Goal: Task Accomplishment & Management: Use online tool/utility

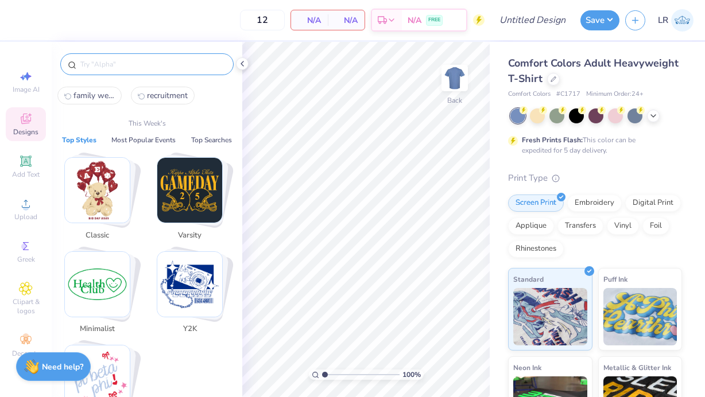
click at [99, 65] on input "text" at bounding box center [152, 64] width 147 height 11
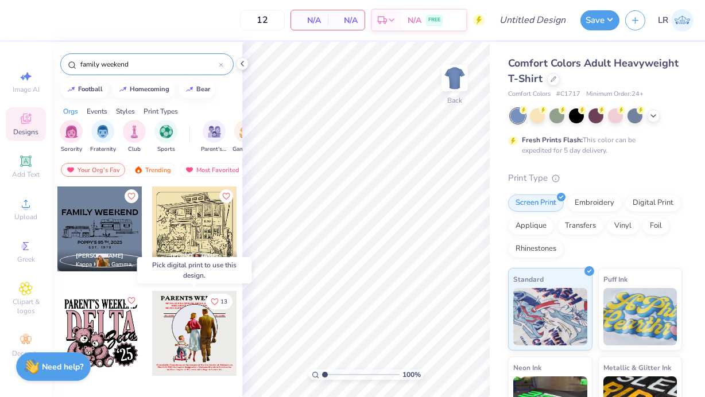
type input "family weekend"
click at [183, 314] on div at bounding box center [194, 333] width 85 height 85
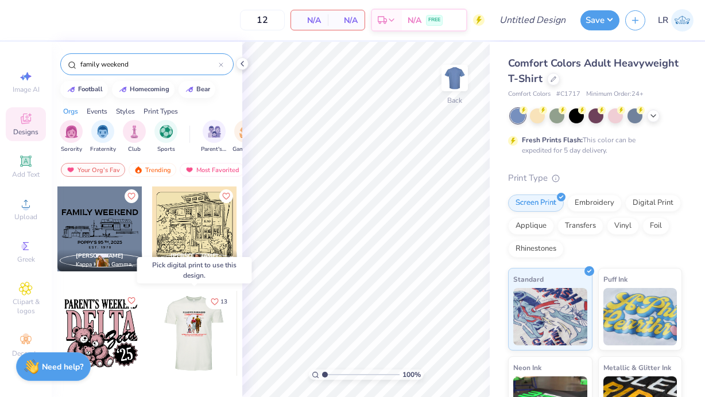
click at [183, 314] on div at bounding box center [194, 333] width 85 height 85
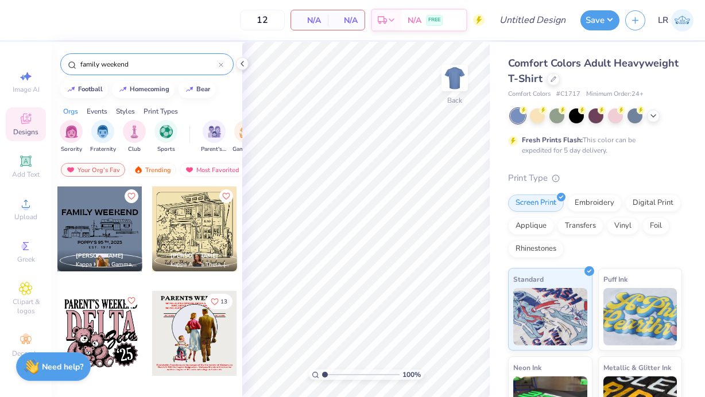
click at [99, 64] on input "family weekend" at bounding box center [148, 64] width 139 height 11
drag, startPoint x: 139, startPoint y: 64, endPoint x: 21, endPoint y: 64, distance: 118.2
click at [21, 64] on div "12 N/A Per Item N/A Total Est. Delivery N/A FREE Design Title Save LR Image AI …" at bounding box center [352, 198] width 705 height 397
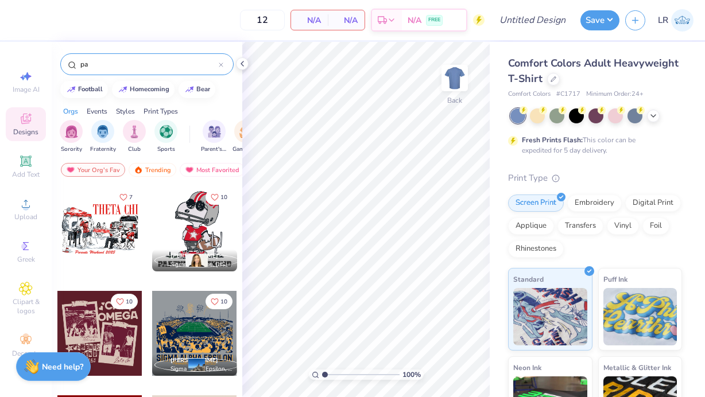
type input "p"
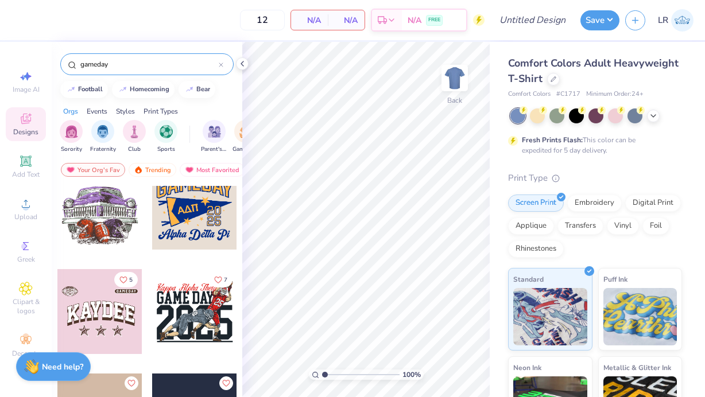
scroll to position [316, 0]
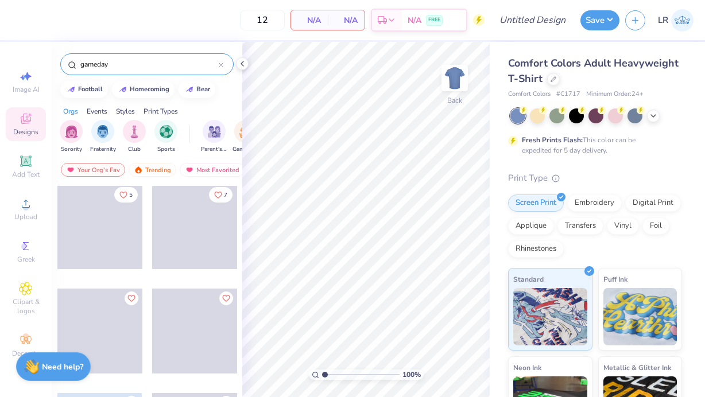
type input "gameday"
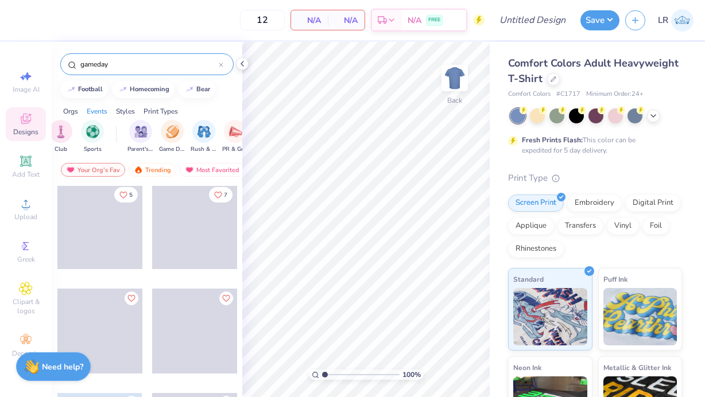
scroll to position [0, 200]
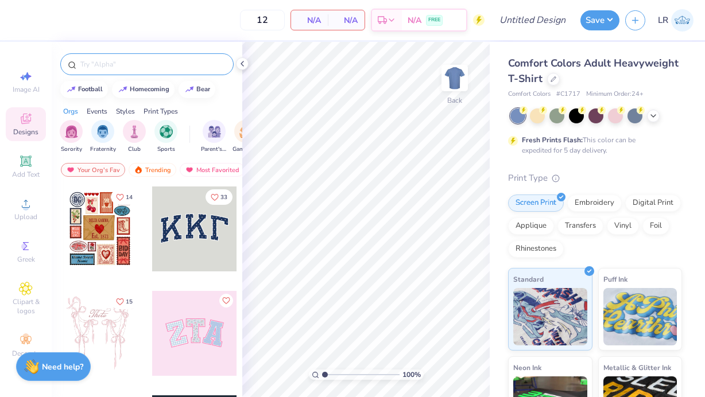
click at [101, 66] on input "text" at bounding box center [152, 64] width 147 height 11
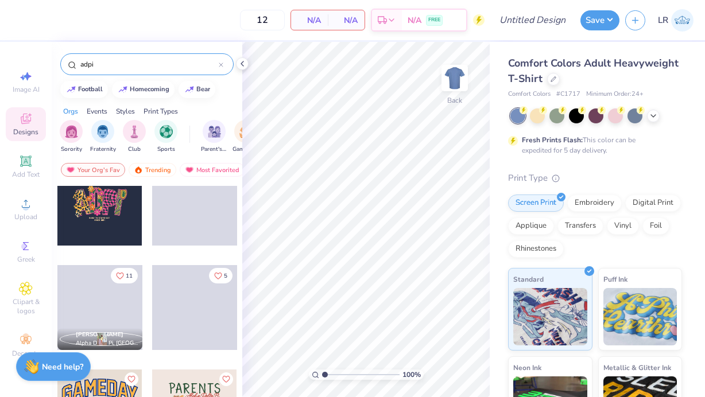
scroll to position [290, 0]
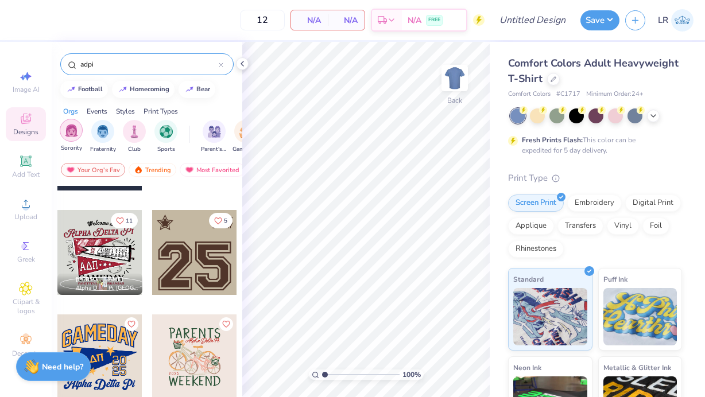
type input "adpi"
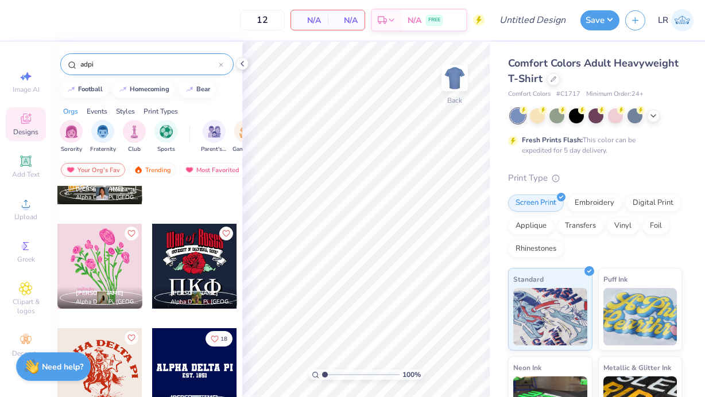
scroll to position [883, 0]
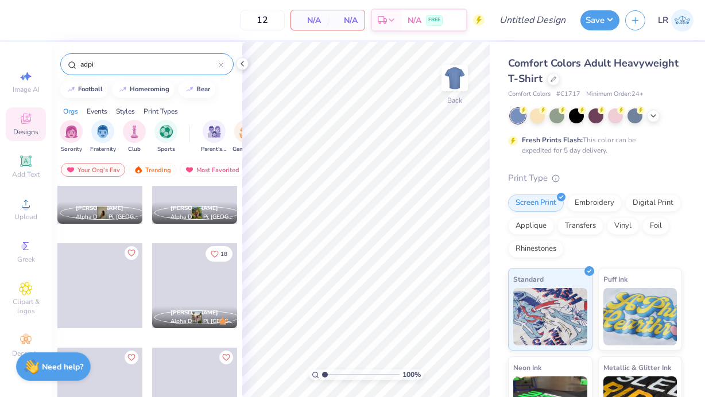
click at [223, 62] on div at bounding box center [221, 64] width 5 height 10
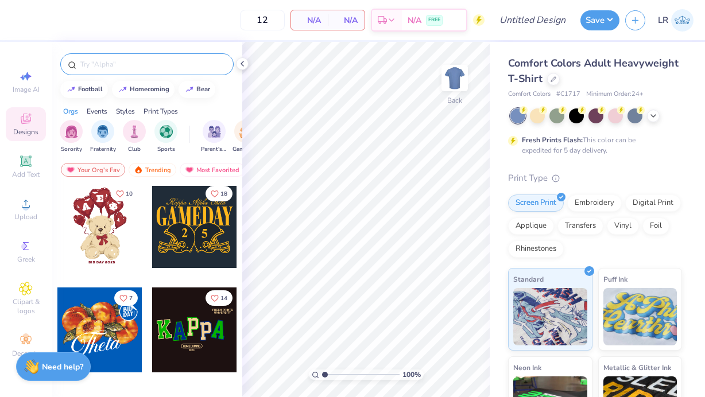
scroll to position [0, 0]
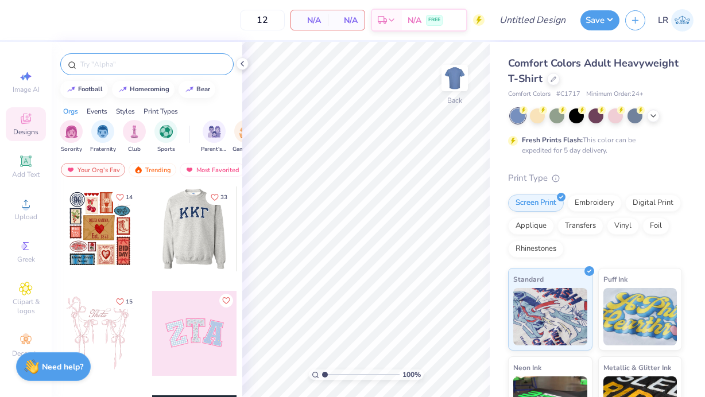
click at [177, 239] on div at bounding box center [194, 229] width 85 height 85
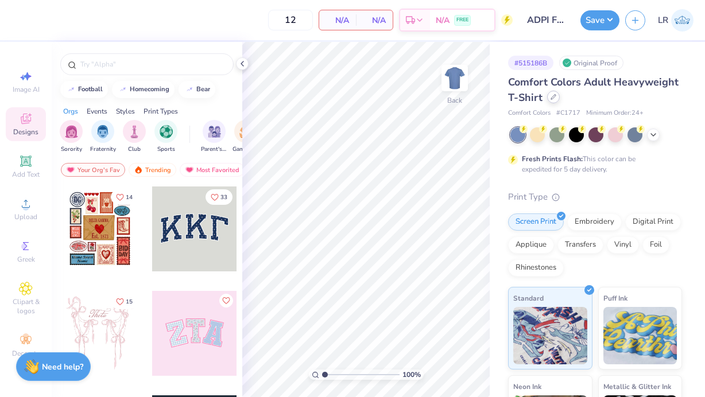
click at [550, 96] on icon at bounding box center [553, 97] width 6 height 6
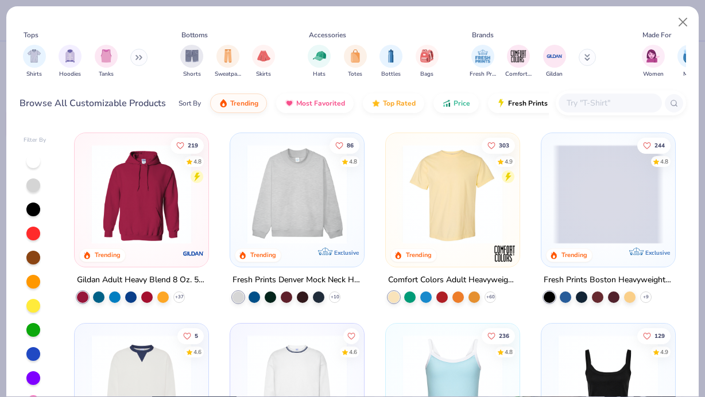
click at [577, 106] on input "text" at bounding box center [609, 102] width 88 height 13
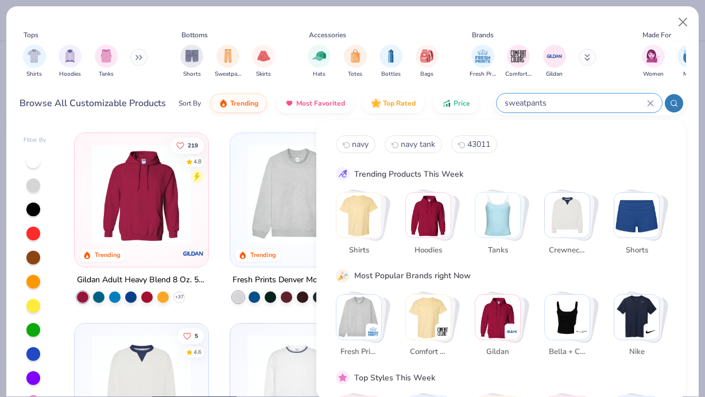
type input "sweatpants"
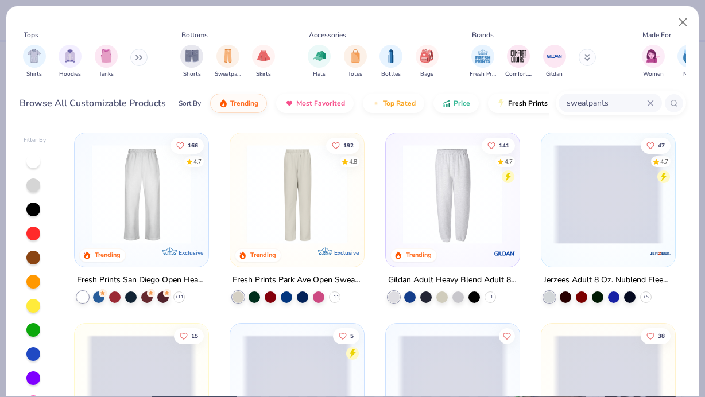
click at [650, 103] on icon at bounding box center [649, 102] width 5 height 5
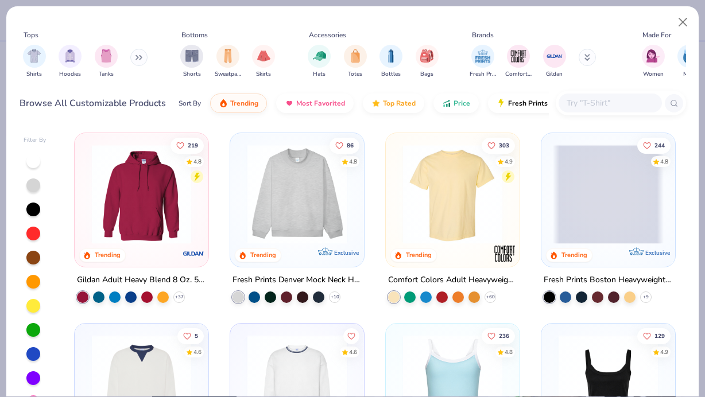
scroll to position [138, 0]
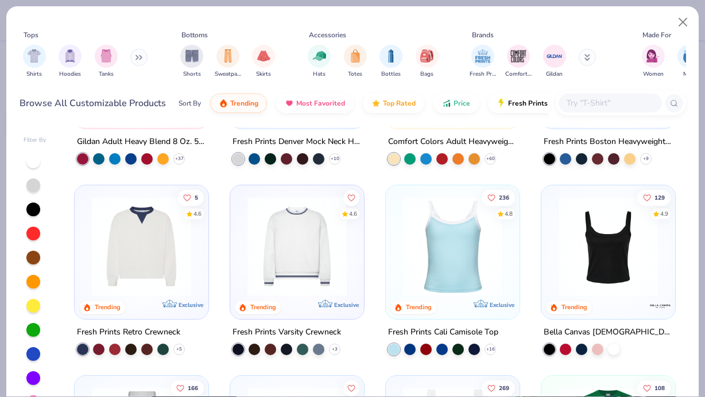
click at [262, 235] on img at bounding box center [297, 246] width 111 height 99
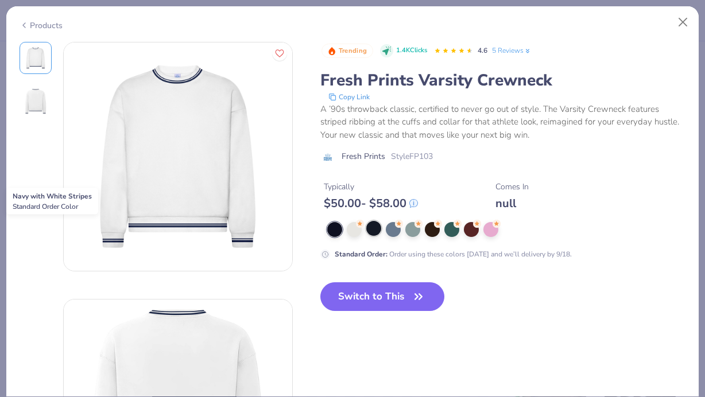
click at [374, 232] on div at bounding box center [373, 228] width 15 height 15
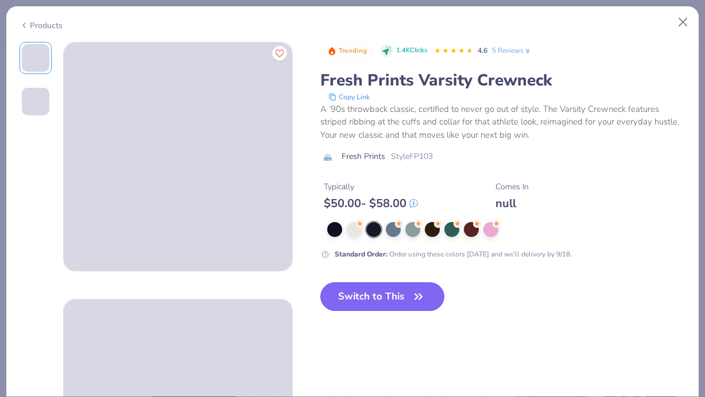
click at [401, 297] on button "Switch to This" at bounding box center [382, 296] width 125 height 29
type input "50"
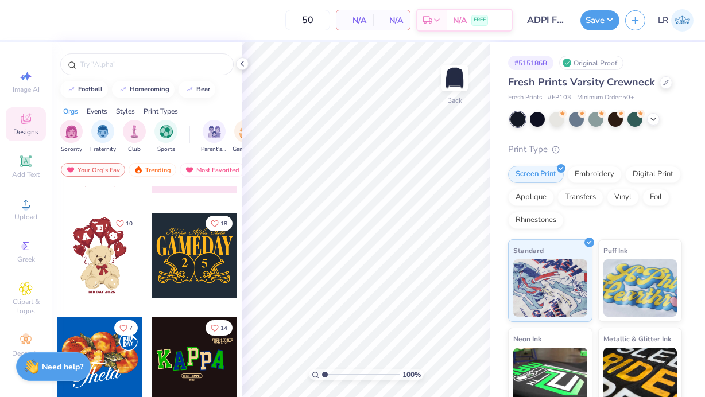
scroll to position [184, 0]
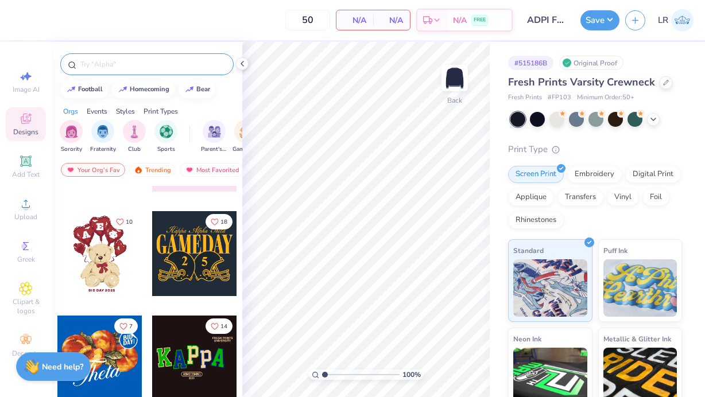
click at [130, 72] on div at bounding box center [146, 64] width 173 height 22
click at [133, 64] on input "text" at bounding box center [152, 64] width 147 height 11
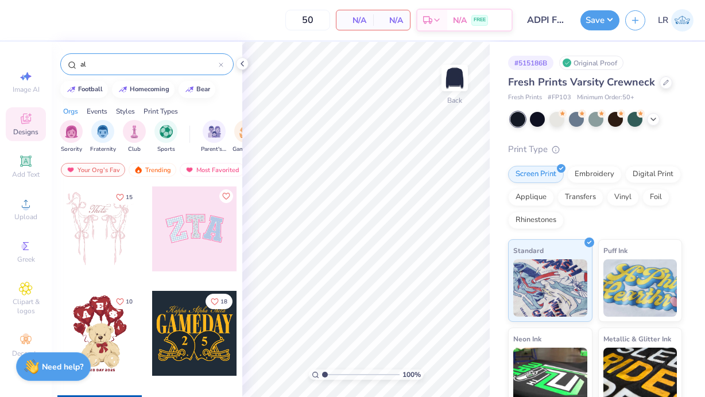
type input "a"
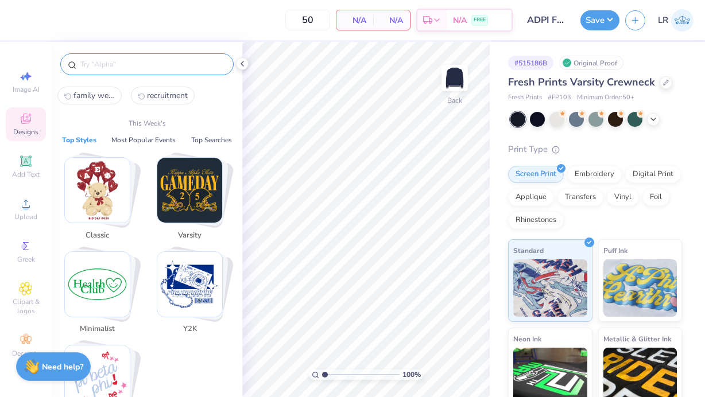
click at [90, 180] on img "Stack Card Button Classic" at bounding box center [97, 190] width 65 height 65
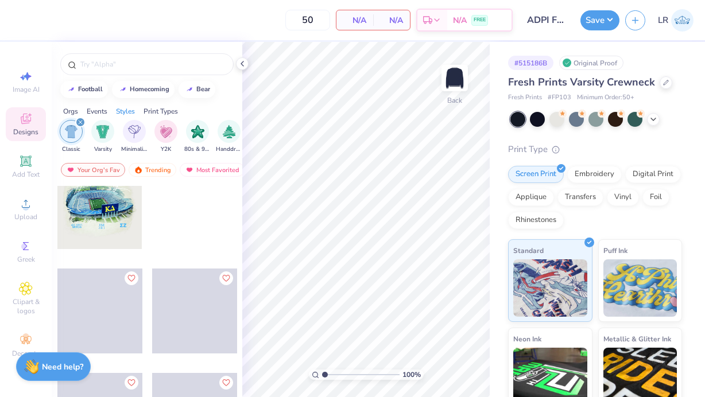
scroll to position [242, 0]
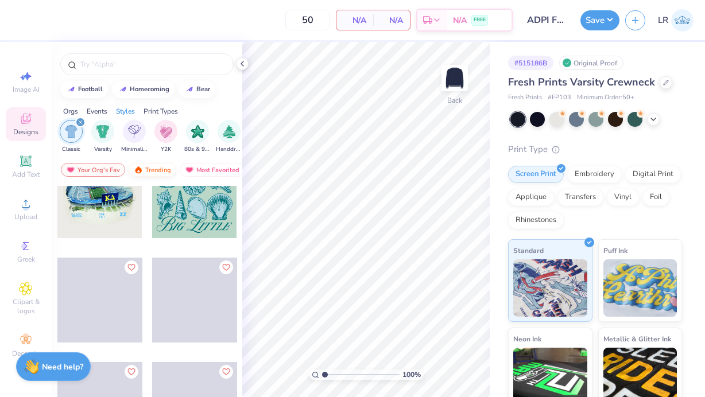
click at [150, 167] on div "Trending" at bounding box center [153, 170] width 48 height 14
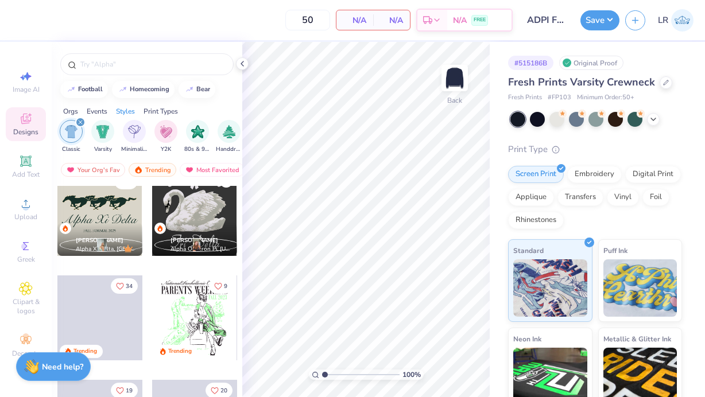
scroll to position [748, 0]
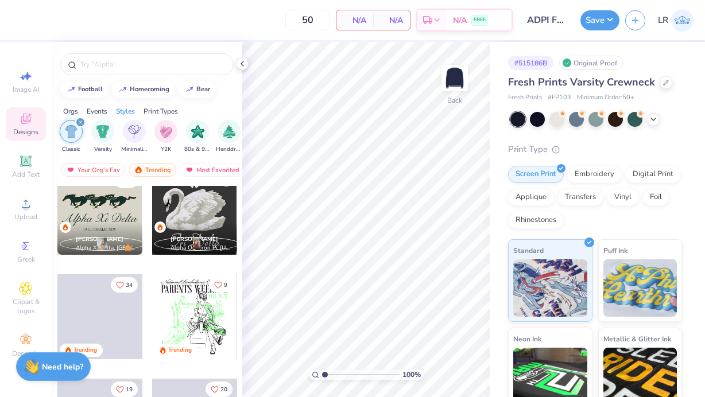
click at [99, 224] on div "Isabella Elliott Alpha Xi Delta, University of Delaware" at bounding box center [99, 238] width 85 height 33
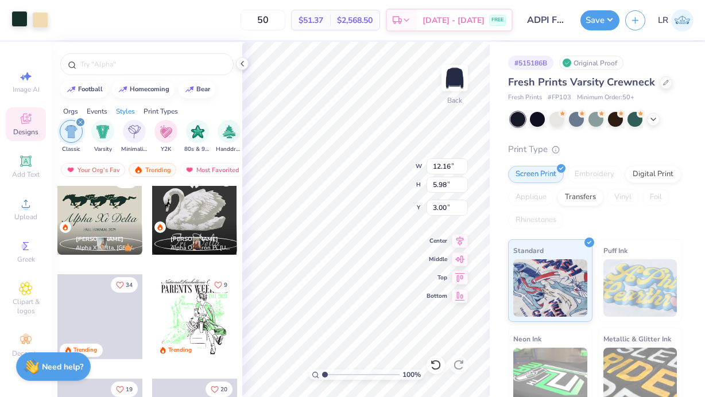
click at [18, 21] on div at bounding box center [19, 19] width 16 height 16
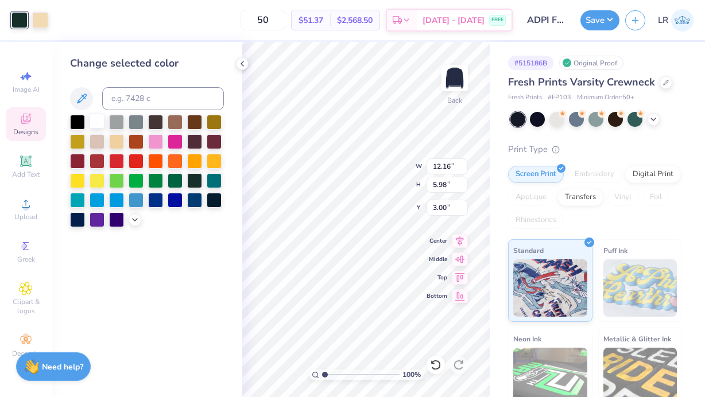
click at [100, 121] on div at bounding box center [97, 121] width 15 height 15
click at [37, 19] on div at bounding box center [40, 19] width 16 height 16
click at [76, 120] on div at bounding box center [77, 121] width 15 height 15
click at [192, 202] on div at bounding box center [194, 199] width 15 height 15
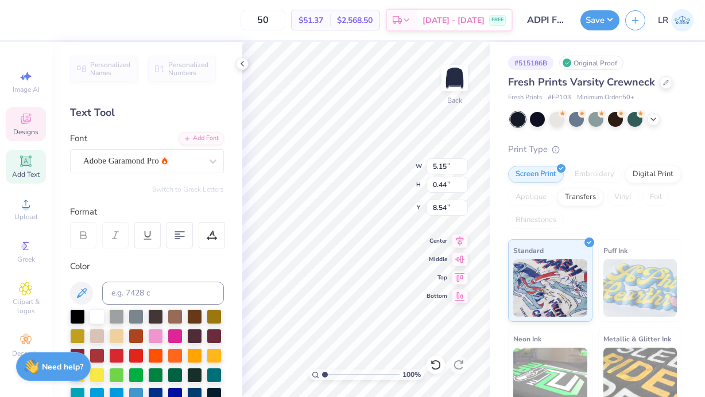
click at [371, 178] on div "100 % Back W 5.15 5.15 " H 0.44 0.44 " Y 8.54 8.54 " Center Middle Top Bottom" at bounding box center [365, 219] width 247 height 355
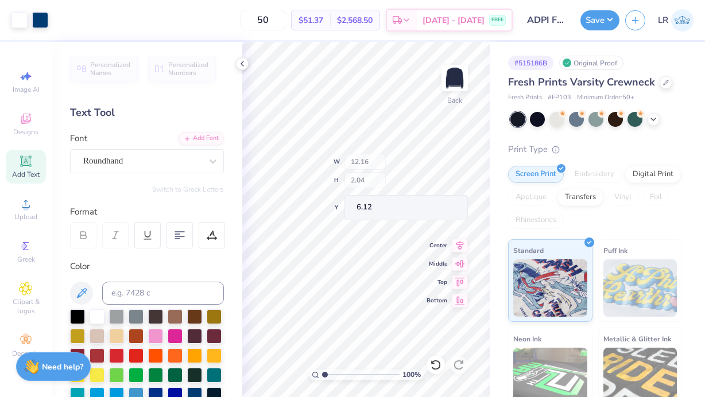
type input "12.16"
type input "2.04"
type input "6.12"
type textarea "Alpha Delta Pi"
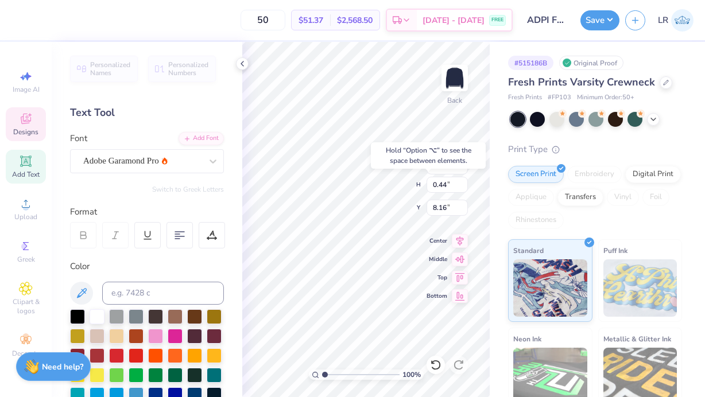
type input "8.16"
type textarea "F"
type textarea "GAINESVILLE, FL"
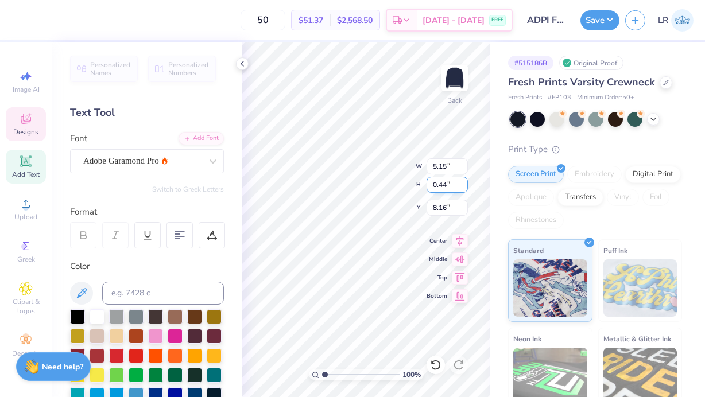
scroll to position [0, 3]
type input "8.16"
click at [449, 191] on div "100 % Back W 12.05 12.05 " H 2.51 2.51 " Y 6.12 6.12 " Center Middle Top Bottom" at bounding box center [365, 219] width 247 height 355
type input "14.80"
type input "3.08"
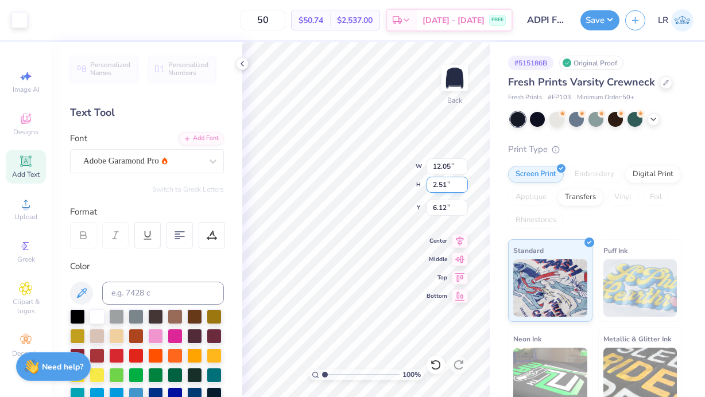
type input "6.25"
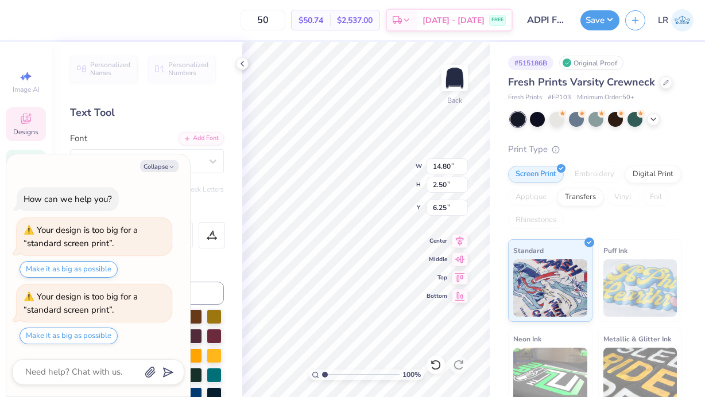
type textarea "x"
type input "4.40"
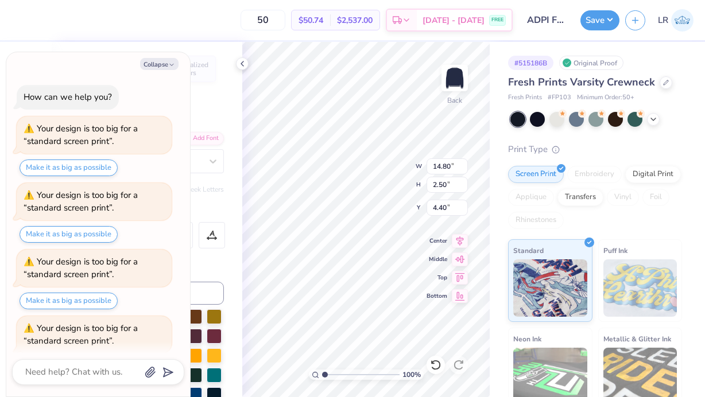
scroll to position [31, 0]
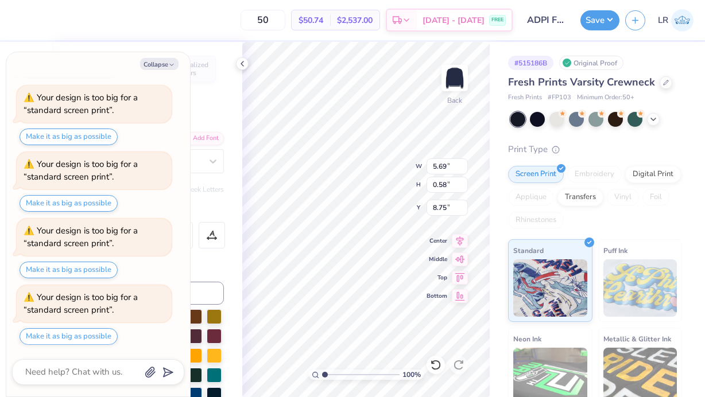
type textarea "x"
type input "5.84"
type input "0.60"
type input "8.76"
type textarea "x"
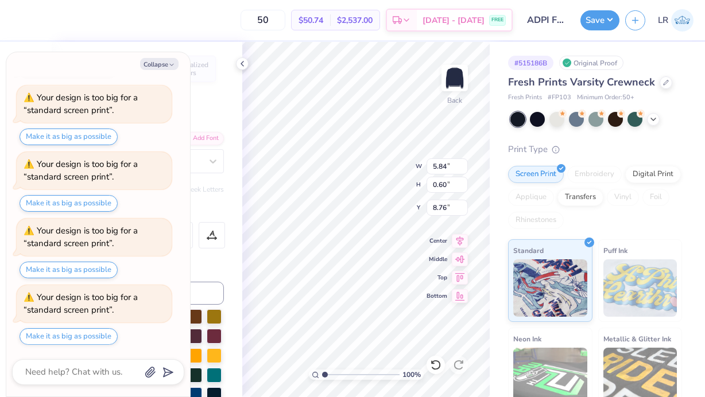
type input "6.90"
type textarea "x"
type input "14.80"
type input "2.50"
type input "4.40"
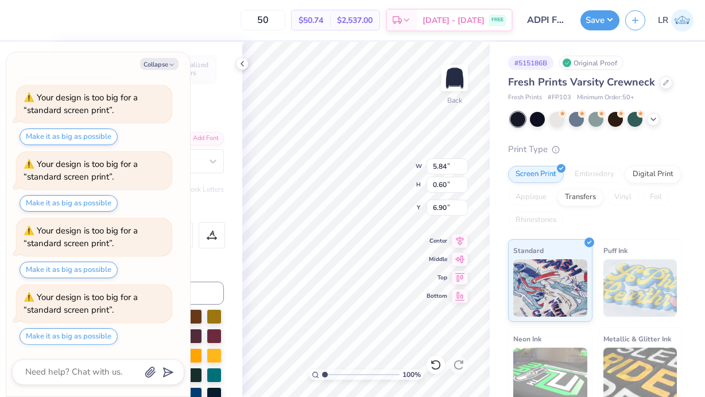
type textarea "x"
type input "14.80"
type input "2.50"
type input "4.40"
click at [154, 65] on button "Collapse" at bounding box center [159, 64] width 38 height 12
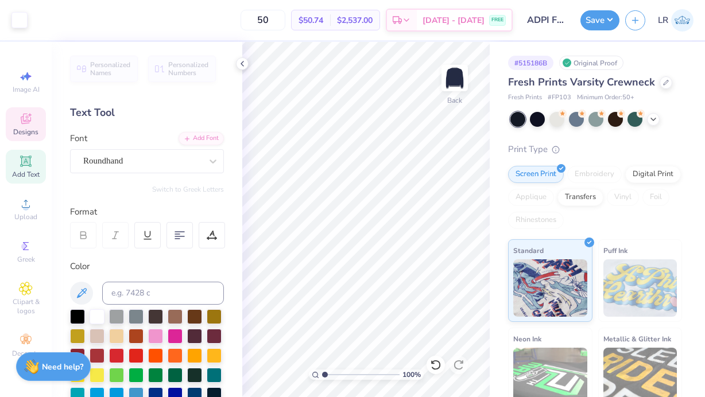
click at [25, 138] on div "Designs" at bounding box center [26, 124] width 40 height 34
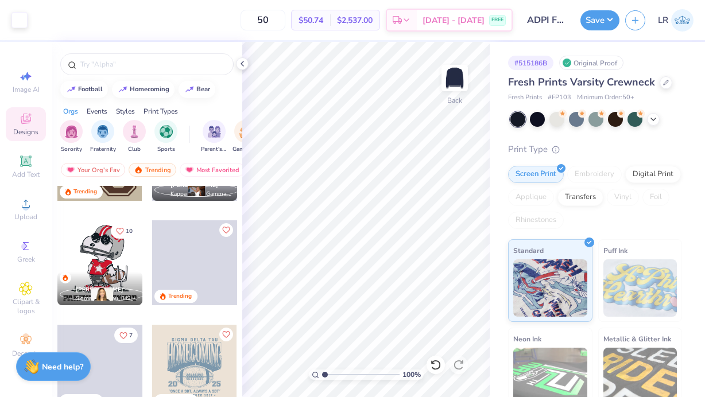
scroll to position [1849, 0]
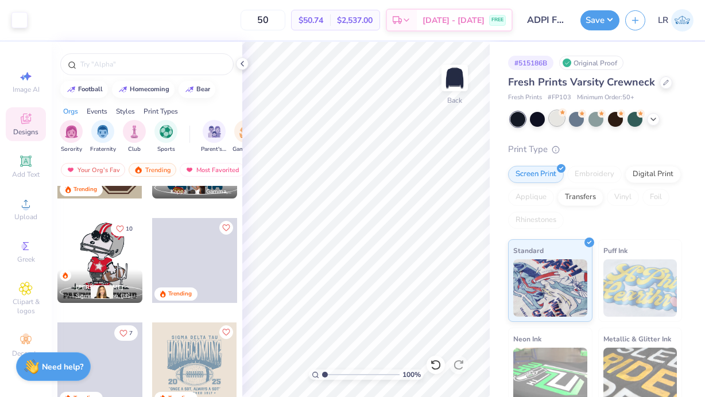
click at [557, 118] on div at bounding box center [556, 118] width 15 height 15
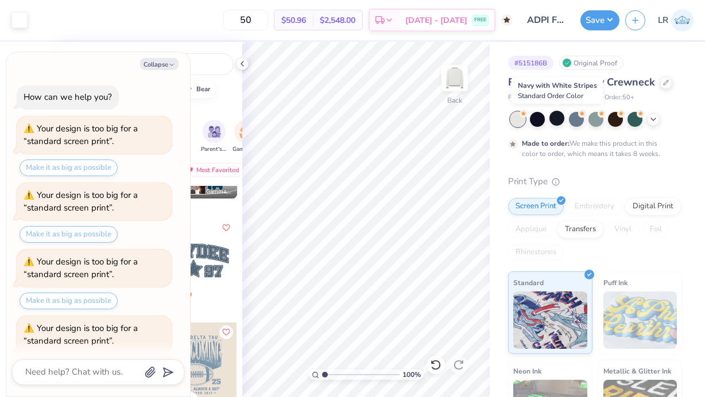
scroll to position [139, 0]
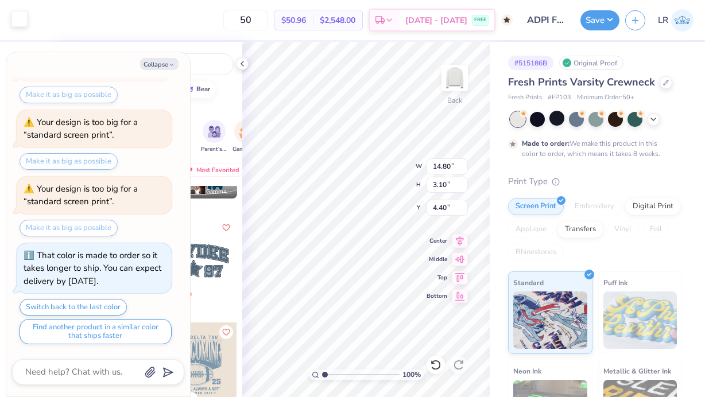
click at [15, 18] on div at bounding box center [19, 19] width 16 height 16
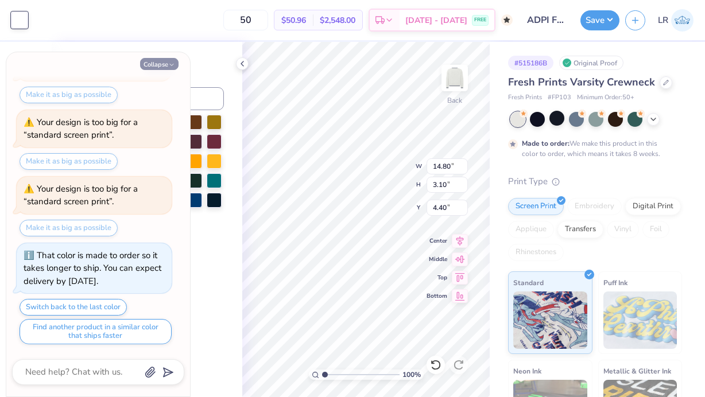
click at [167, 67] on button "Collapse" at bounding box center [159, 64] width 38 height 12
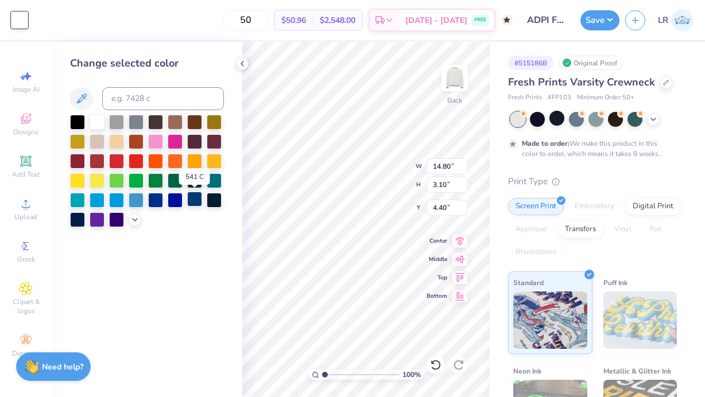
click at [195, 200] on div at bounding box center [194, 199] width 15 height 15
click at [211, 200] on div at bounding box center [214, 199] width 15 height 15
click at [153, 202] on div at bounding box center [155, 199] width 15 height 15
click at [75, 221] on div at bounding box center [77, 218] width 15 height 15
click at [218, 196] on div at bounding box center [214, 199] width 15 height 15
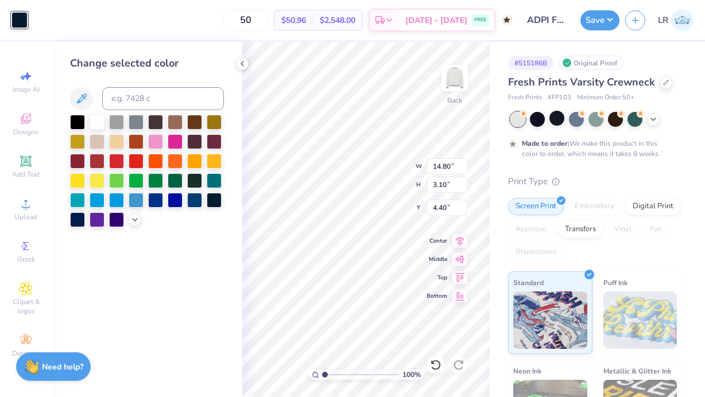
click at [217, 232] on div "Change selected color" at bounding box center [147, 219] width 191 height 355
click at [131, 220] on icon at bounding box center [134, 218] width 9 height 9
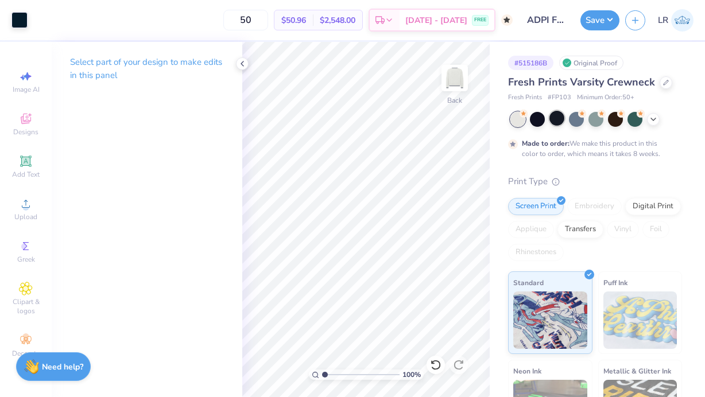
click at [554, 115] on div at bounding box center [556, 118] width 15 height 15
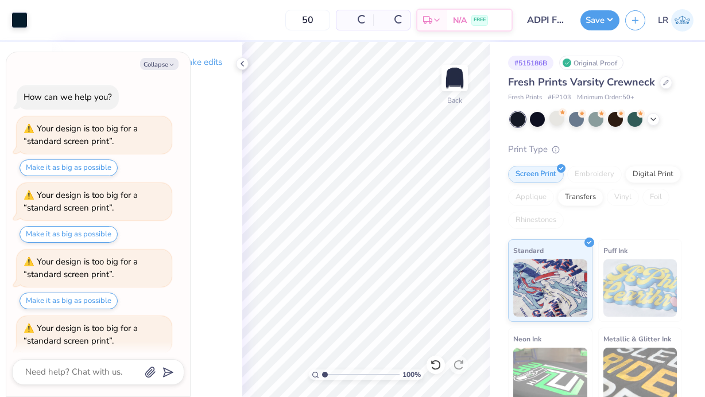
scroll to position [209, 0]
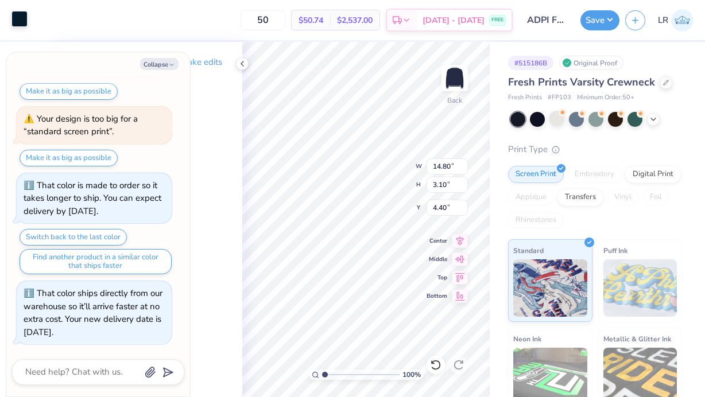
click at [14, 23] on div at bounding box center [19, 19] width 16 height 16
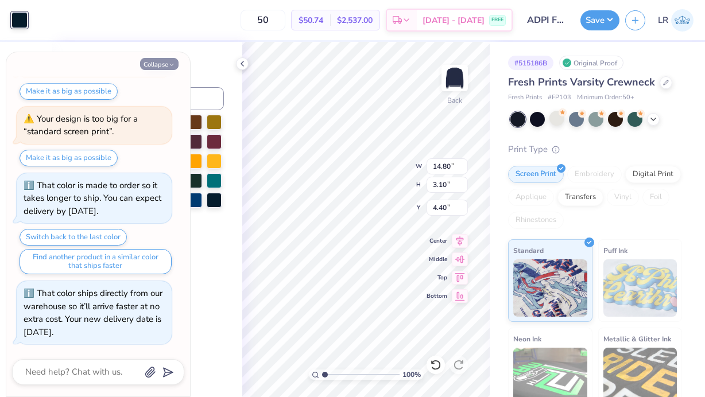
click at [162, 66] on button "Collapse" at bounding box center [159, 64] width 38 height 12
type textarea "x"
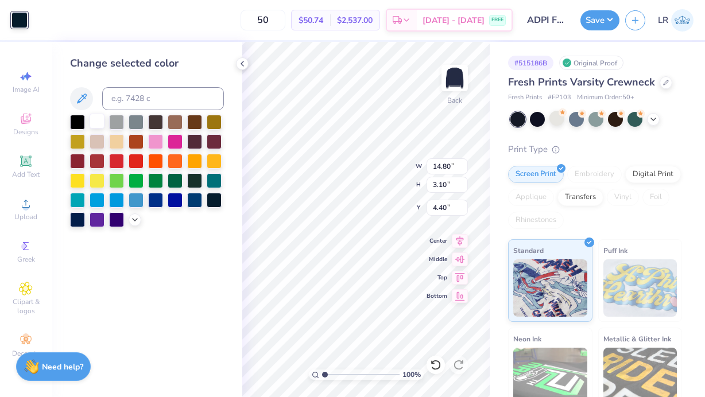
click at [96, 121] on div at bounding box center [97, 121] width 15 height 15
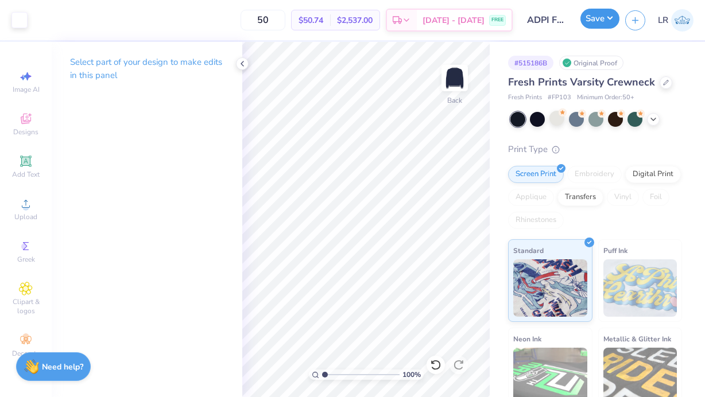
click at [597, 24] on button "Save" at bounding box center [599, 19] width 39 height 20
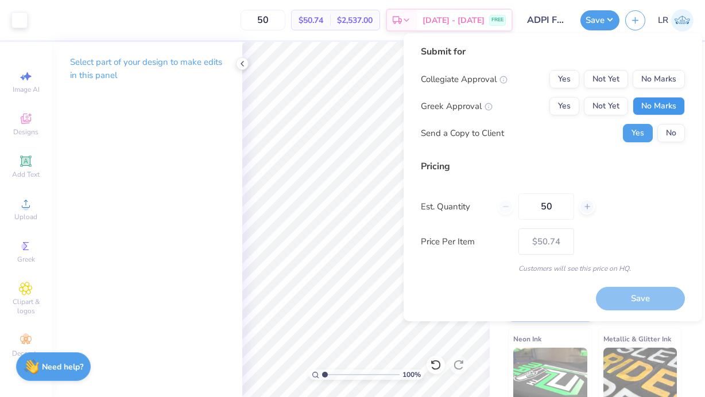
click at [646, 108] on button "No Marks" at bounding box center [659, 106] width 52 height 18
click at [566, 107] on button "Yes" at bounding box center [564, 106] width 30 height 18
click at [650, 82] on button "No Marks" at bounding box center [659, 79] width 52 height 18
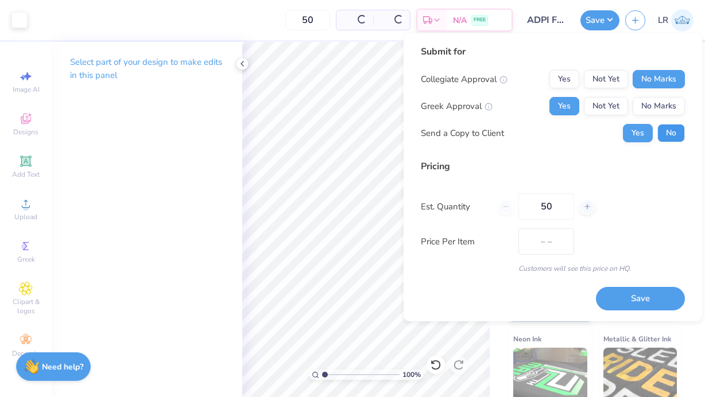
click at [660, 136] on button "No" at bounding box center [671, 133] width 28 height 18
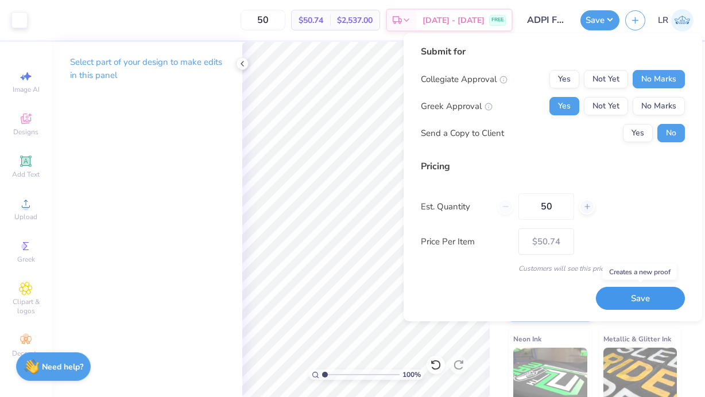
click at [656, 301] on button "Save" at bounding box center [640, 299] width 89 height 24
type input "– –"
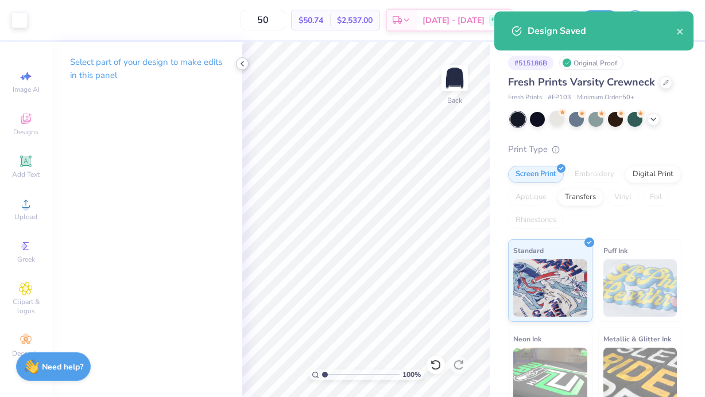
click at [236, 62] on div at bounding box center [242, 63] width 13 height 13
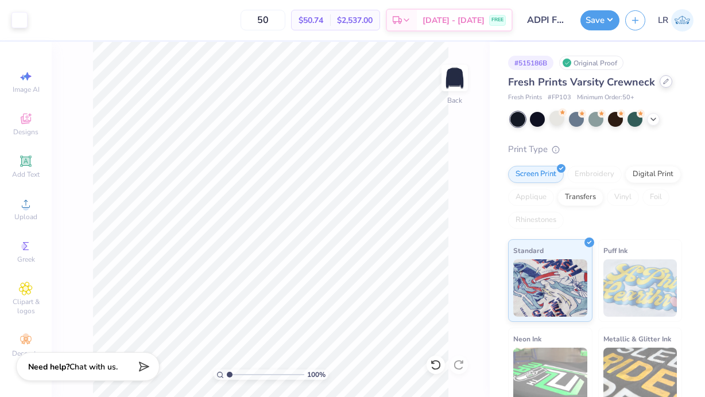
click at [662, 86] on div at bounding box center [665, 81] width 13 height 13
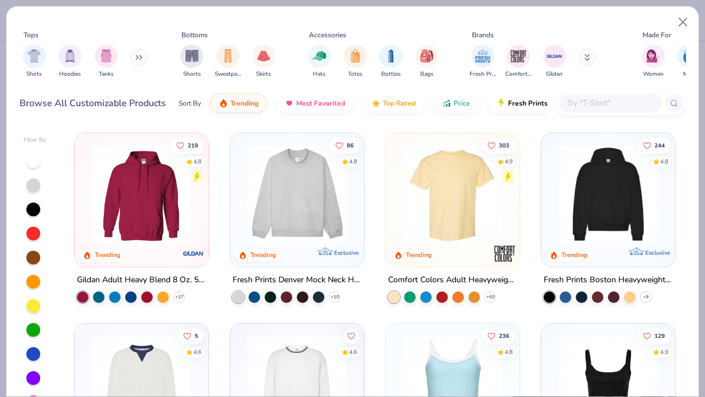
click at [573, 103] on input "text" at bounding box center [609, 102] width 88 height 13
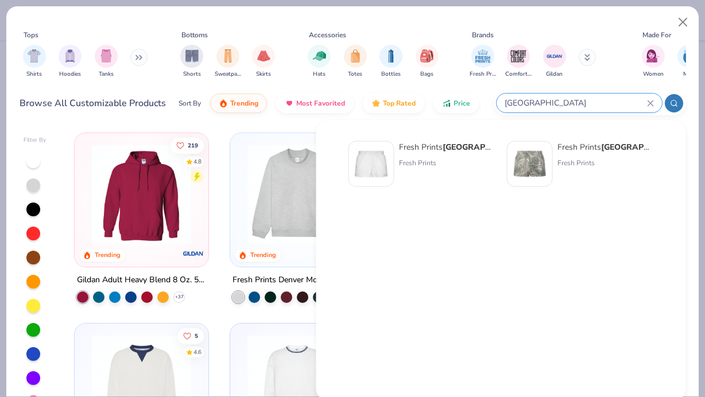
type input "MIAMI"
click at [430, 151] on div "Fresh Prints Miami Heavyweight Shorts" at bounding box center [447, 147] width 96 height 12
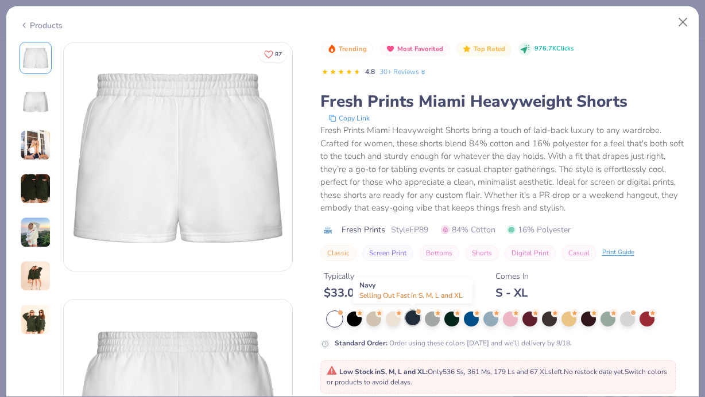
click at [412, 321] on div at bounding box center [412, 318] width 15 height 15
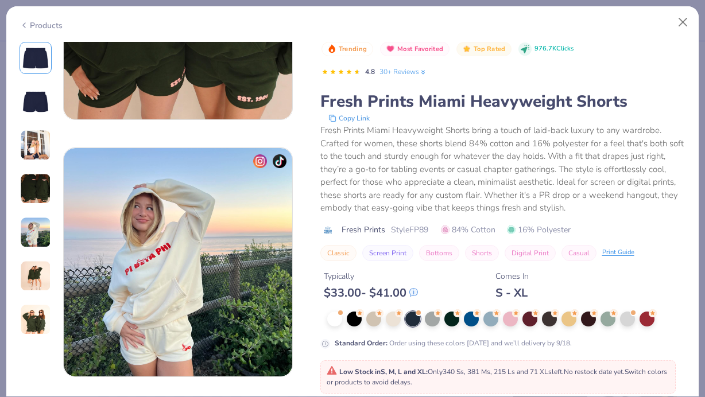
scroll to position [976, 0]
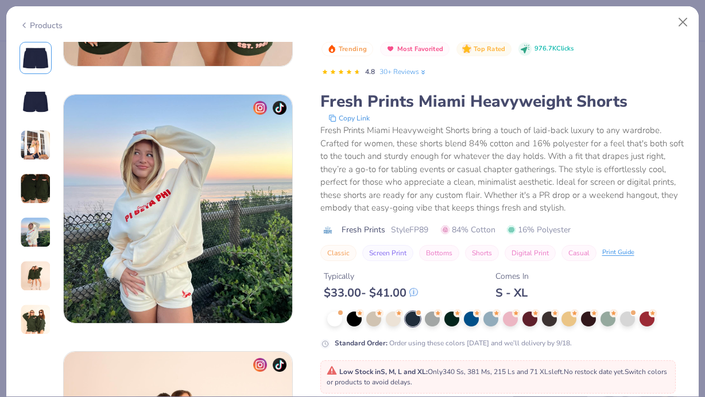
click at [380, 354] on div "Trending Most Favorited Top Rated 976.7K Clicks 4.8 30+ Reviews Fresh Prints Mi…" at bounding box center [503, 307] width 366 height 530
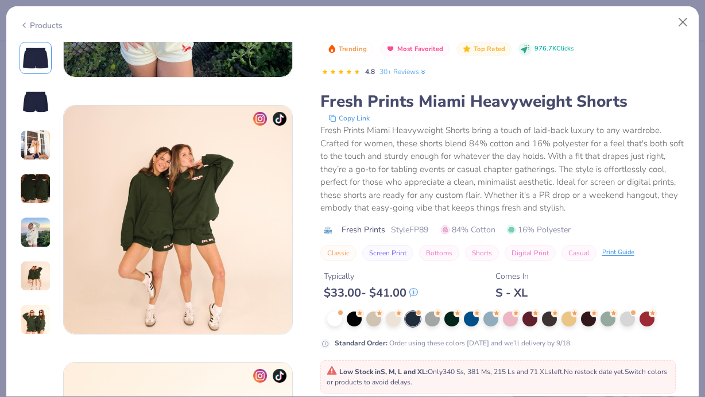
scroll to position [1328, 0]
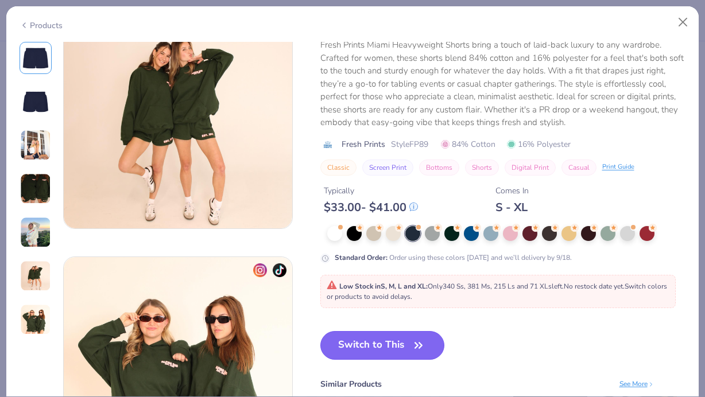
click at [380, 338] on button "Switch to This" at bounding box center [382, 345] width 125 height 29
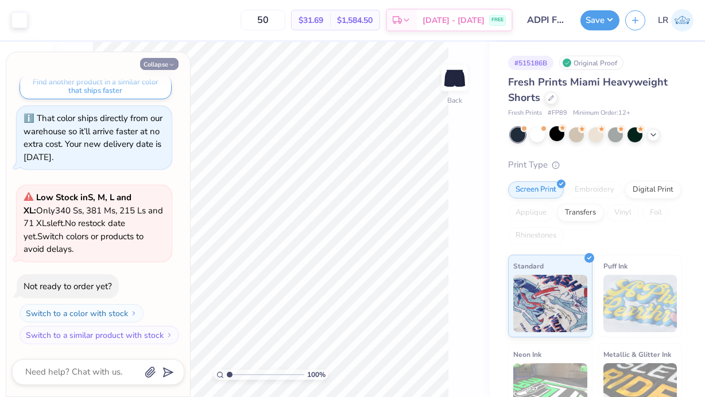
click at [157, 67] on button "Collapse" at bounding box center [159, 64] width 38 height 12
type textarea "x"
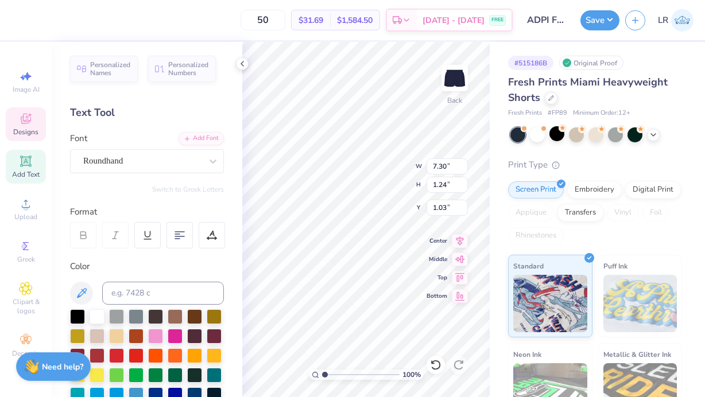
scroll to position [0, 0]
type textarea "ADPI"
type input "1.05"
type textarea "A"
type textarea "Alpha Delta Pi"
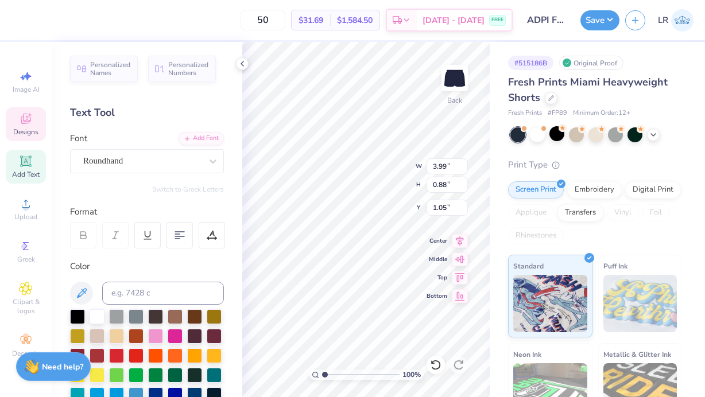
scroll to position [0, 2]
click at [244, 63] on icon at bounding box center [242, 63] width 9 height 9
click at [242, 67] on icon at bounding box center [242, 63] width 9 height 9
click at [240, 63] on icon at bounding box center [242, 63] width 9 height 9
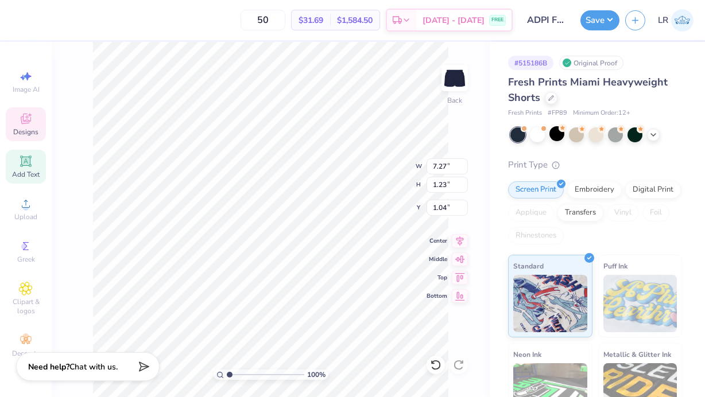
type input "6.09"
type input "1.03"
type input "8.36"
type input "2.88"
type input "0.29"
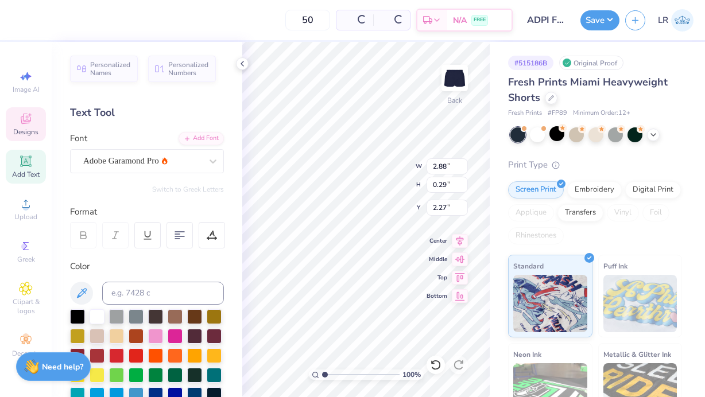
type input "9.39"
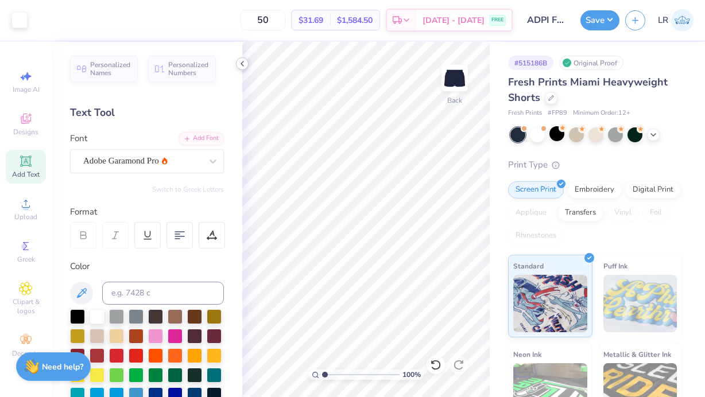
click at [240, 63] on icon at bounding box center [242, 63] width 9 height 9
click at [239, 61] on icon at bounding box center [242, 63] width 9 height 9
click at [240, 60] on icon at bounding box center [242, 63] width 9 height 9
click at [245, 64] on icon at bounding box center [242, 63] width 9 height 9
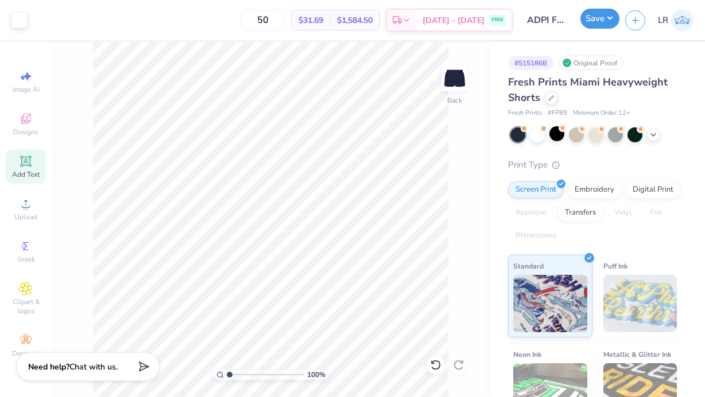
click at [600, 25] on button "Save" at bounding box center [599, 19] width 39 height 20
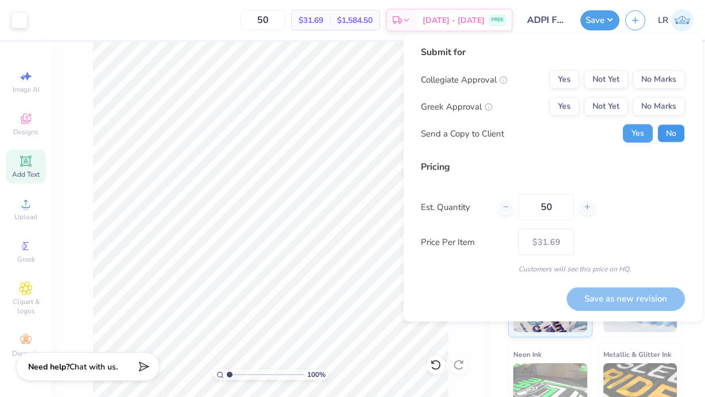
click at [663, 135] on button "No" at bounding box center [671, 134] width 28 height 18
click at [558, 107] on button "Yes" at bounding box center [564, 107] width 30 height 18
click at [655, 77] on button "No Marks" at bounding box center [659, 80] width 52 height 18
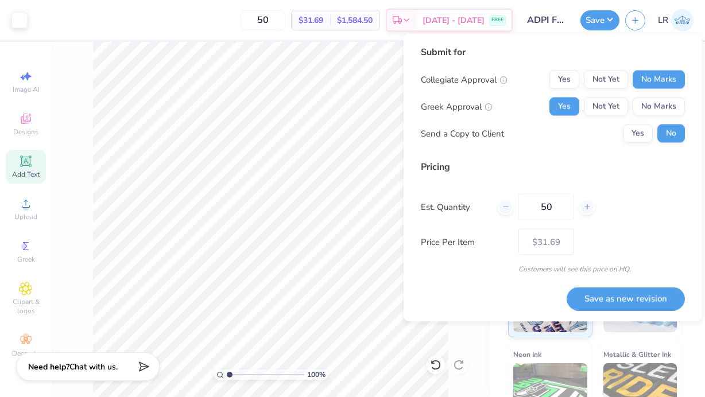
click at [628, 301] on button "Save as new revision" at bounding box center [625, 299] width 118 height 24
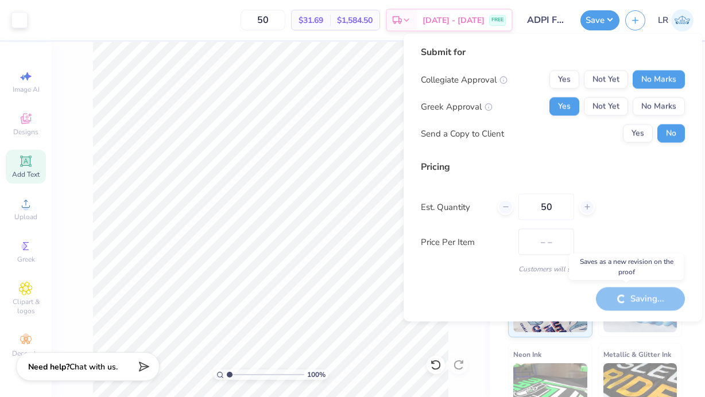
type input "$31.69"
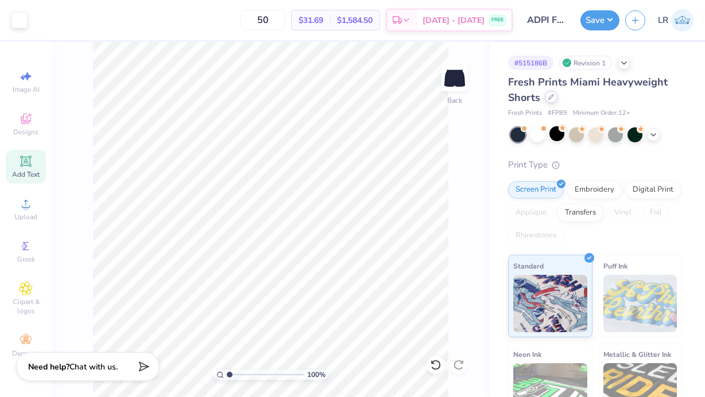
click at [553, 100] on div at bounding box center [551, 97] width 13 height 13
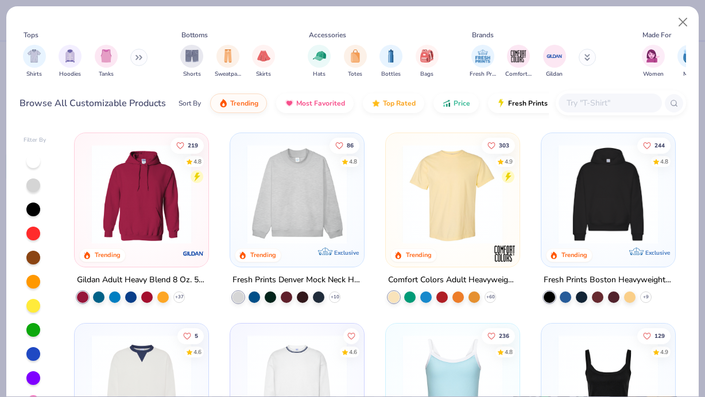
scroll to position [108, 0]
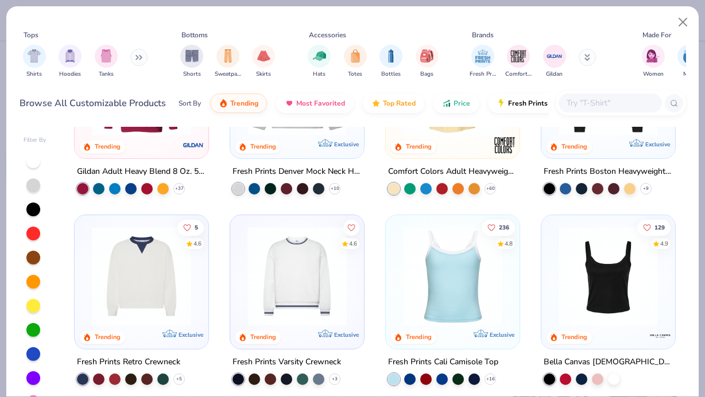
click at [305, 282] on img at bounding box center [297, 276] width 111 height 99
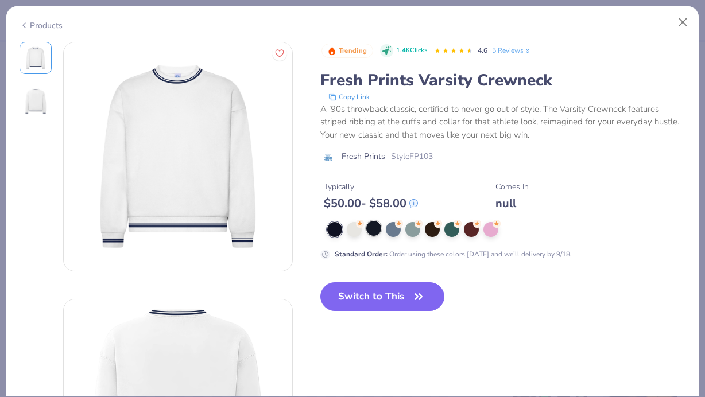
click at [370, 231] on div at bounding box center [373, 228] width 15 height 15
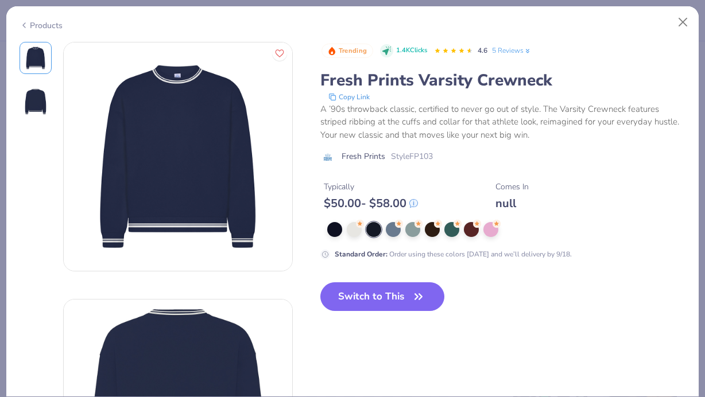
click at [375, 315] on div "Switch to This" at bounding box center [382, 305] width 125 height 47
click at [375, 302] on button "Switch to This" at bounding box center [382, 296] width 125 height 29
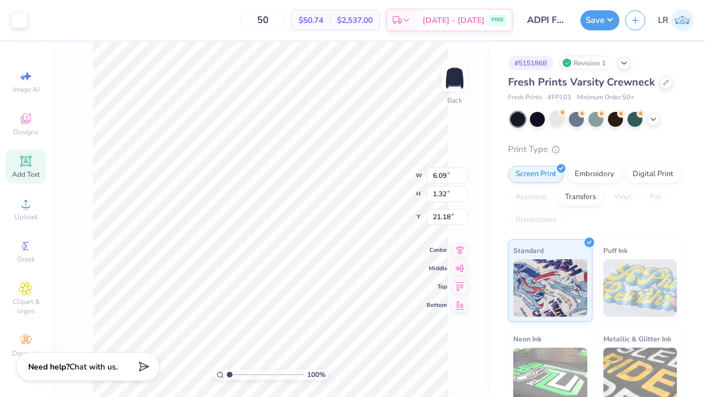
type input "4.40"
type input "11.06"
type input "2.40"
type input "4.63"
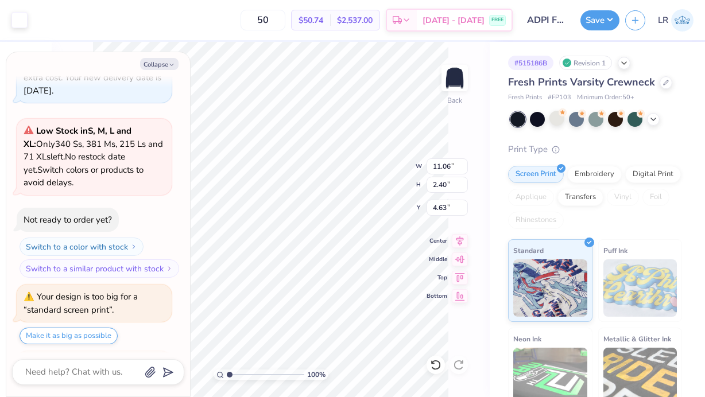
scroll to position [518, 0]
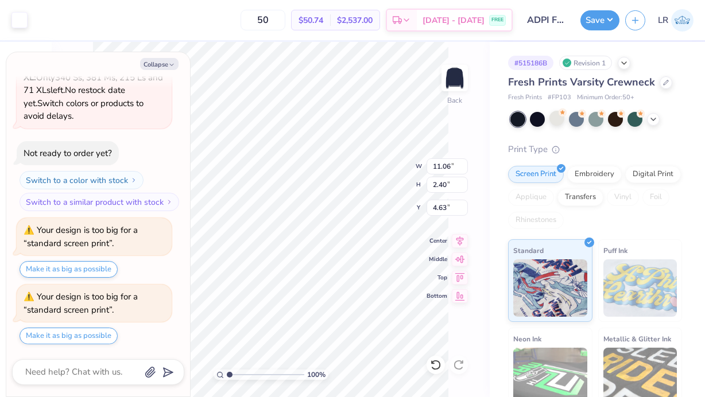
type textarea "x"
type input "13.25"
type input "2.88"
type input "4.73"
click at [166, 60] on button "Collapse" at bounding box center [159, 64] width 38 height 12
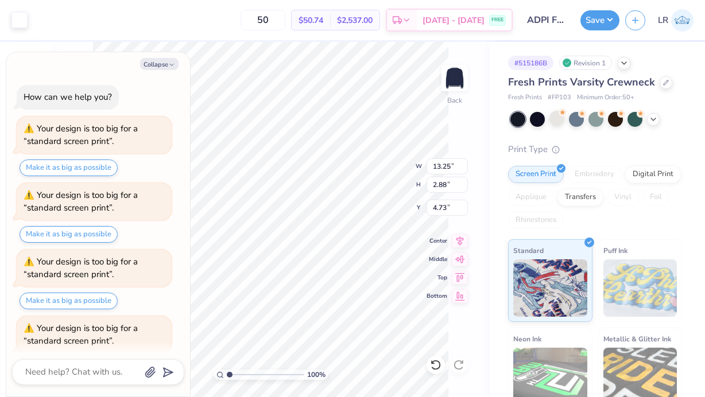
scroll to position [584, 0]
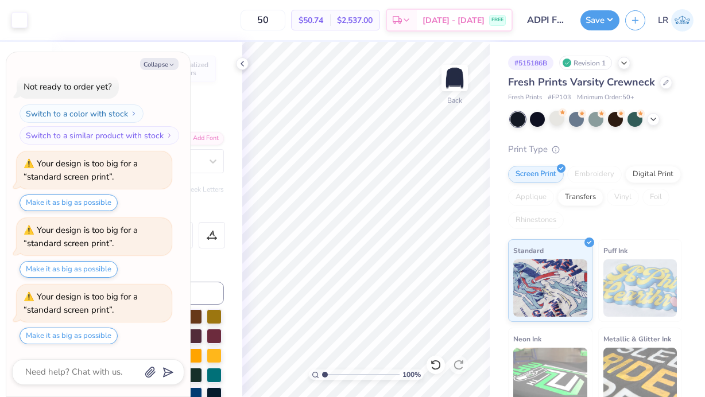
click at [220, 141] on div "Art colors 50 $50.74 Per Item $2,537.00 Total Est. Delivery Sep 15 - 18 FREE De…" at bounding box center [352, 198] width 705 height 397
type textarea "x"
type input "14.32"
type input "2.42"
type input "4.78"
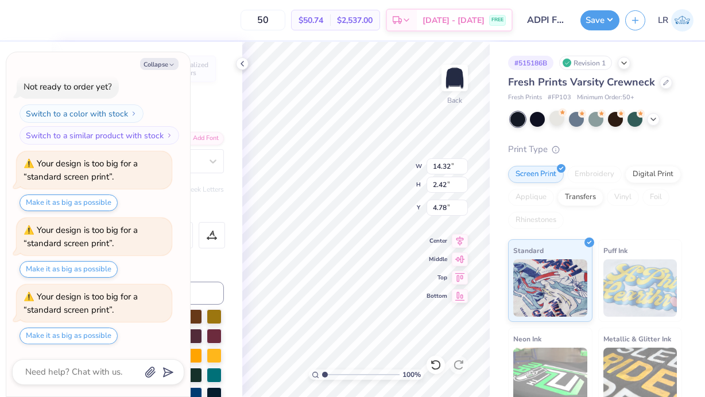
type textarea "x"
type input "4.00"
type textarea "x"
type input "6.42"
type textarea "x"
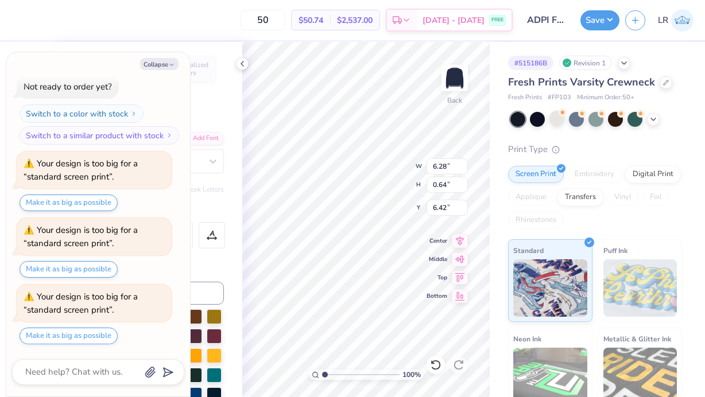
type input "14.32"
type input "2.42"
type input "4.00"
click at [238, 61] on icon at bounding box center [242, 63] width 9 height 9
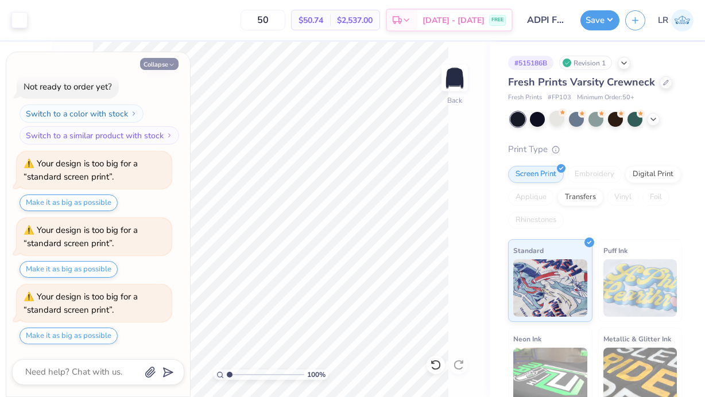
click at [166, 64] on button "Collapse" at bounding box center [159, 64] width 38 height 12
type textarea "x"
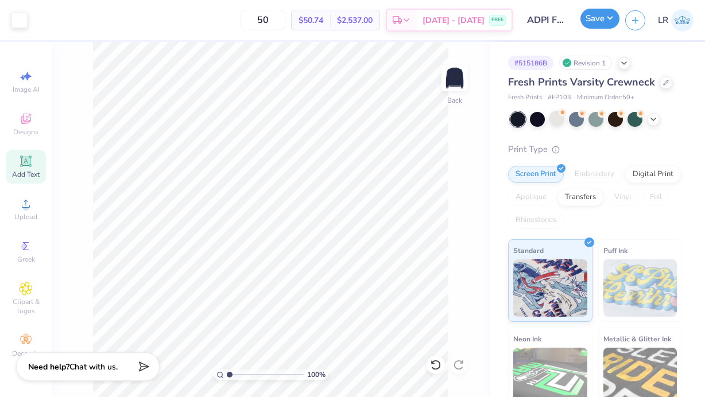
click at [602, 21] on button "Save" at bounding box center [599, 19] width 39 height 20
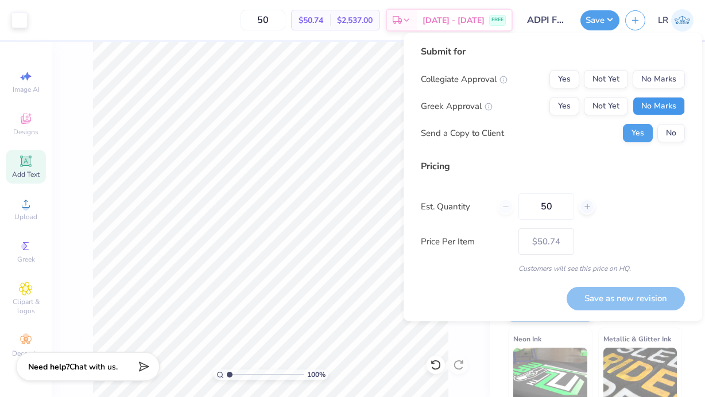
click at [653, 103] on button "No Marks" at bounding box center [659, 106] width 52 height 18
click at [576, 103] on button "Yes" at bounding box center [564, 106] width 30 height 18
click at [656, 86] on button "No Marks" at bounding box center [659, 79] width 52 height 18
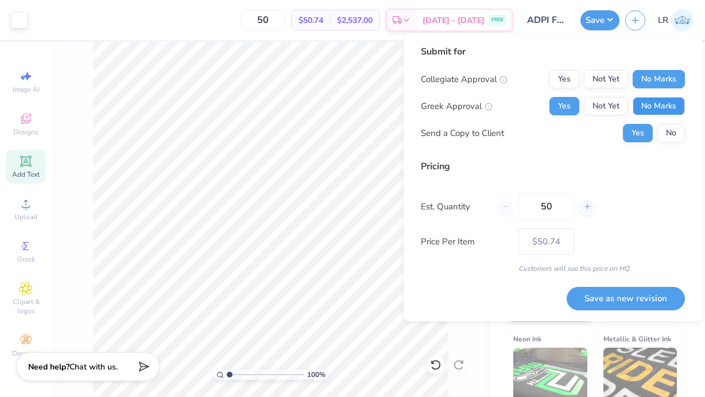
click at [666, 114] on button "No Marks" at bounding box center [659, 106] width 52 height 18
click at [666, 133] on button "No" at bounding box center [671, 133] width 28 height 18
click at [559, 102] on button "Yes" at bounding box center [564, 106] width 30 height 18
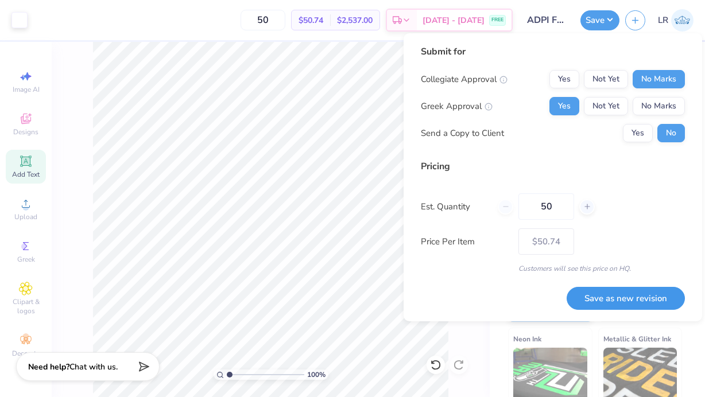
click at [606, 298] on button "Save as new revision" at bounding box center [625, 299] width 118 height 24
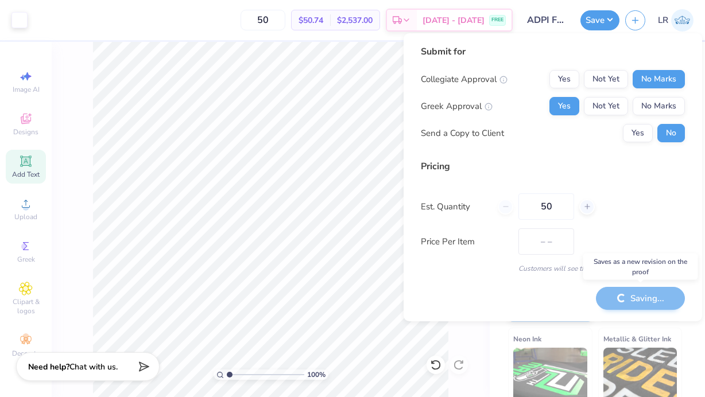
type input "$50.74"
